Goal: Information Seeking & Learning: Learn about a topic

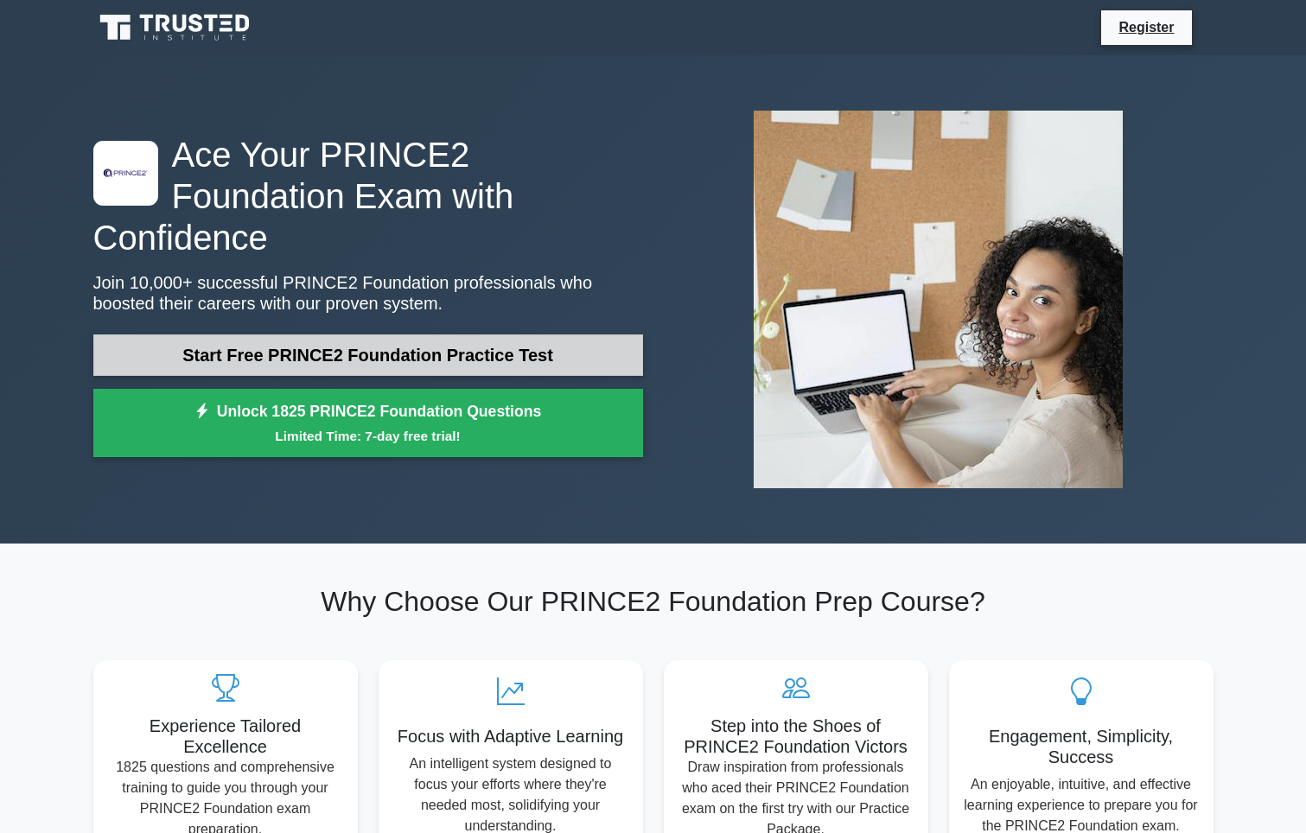
click at [545, 335] on link "Start Free PRINCE2 Foundation Practice Test" at bounding box center [368, 354] width 550 height 41
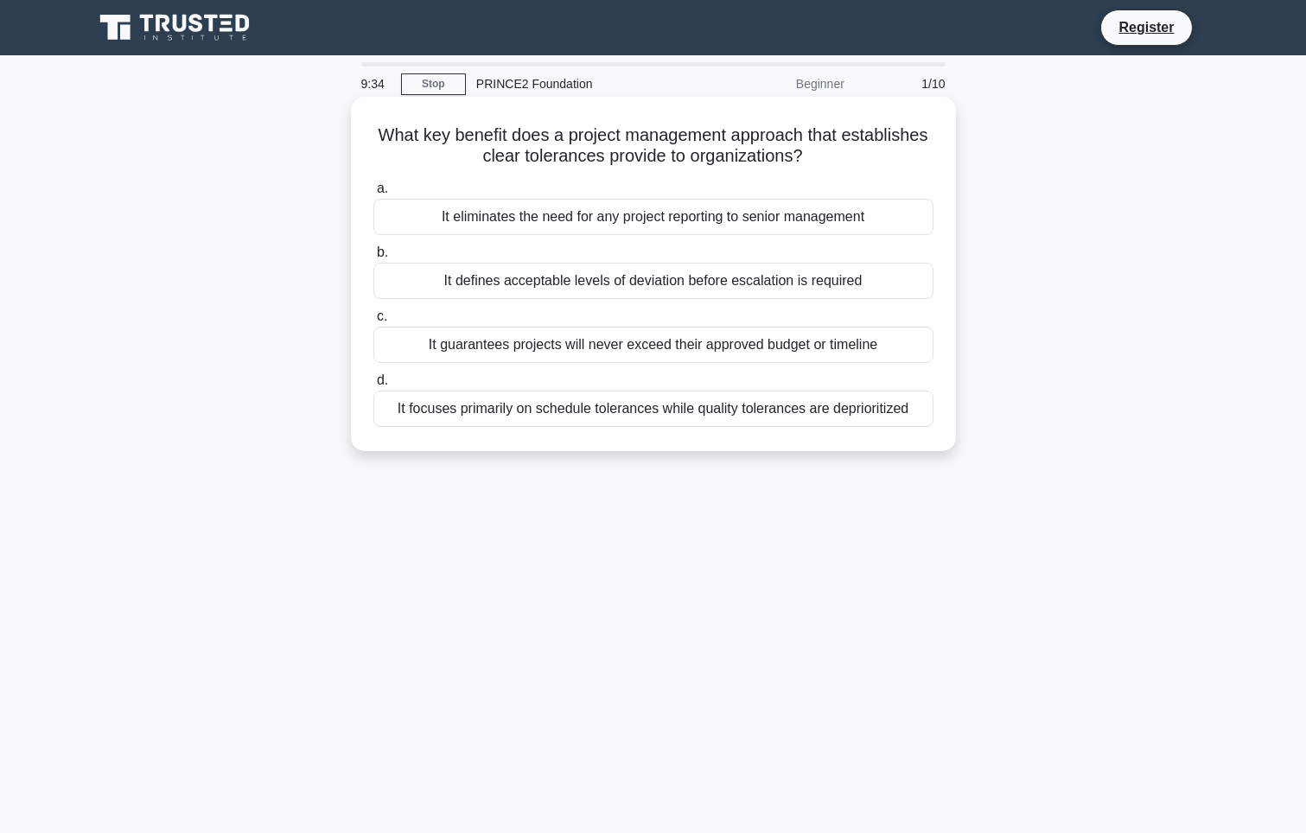
click at [423, 216] on div "It eliminates the need for any project reporting to senior management" at bounding box center [653, 217] width 560 height 36
click at [373, 194] on input "a. It eliminates the need for any project reporting to senior management" at bounding box center [373, 188] width 0 height 11
